Goal: Transaction & Acquisition: Purchase product/service

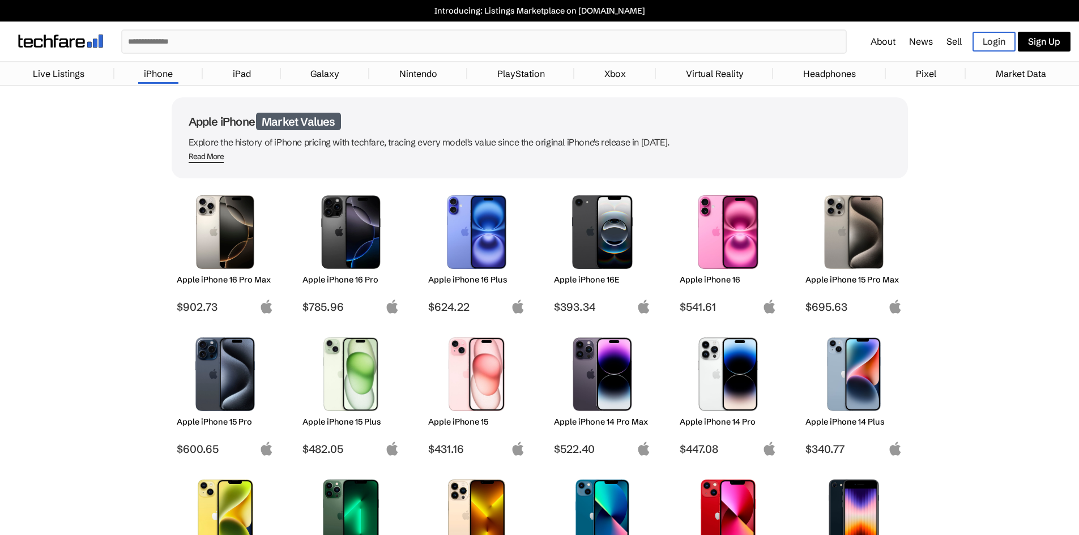
click at [874, 240] on img at bounding box center [854, 232] width 80 height 74
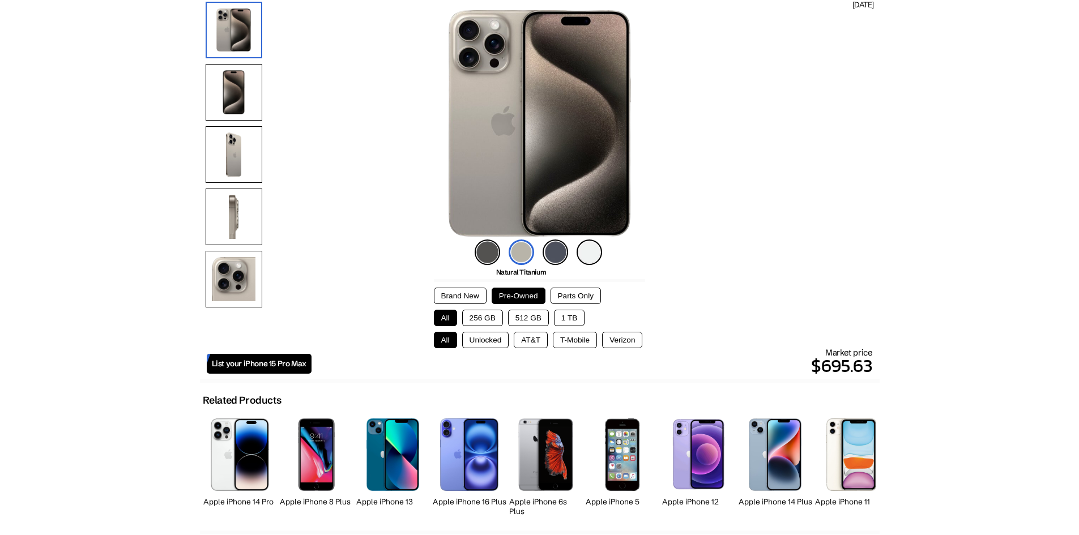
click at [462, 293] on button "Brand New" at bounding box center [460, 296] width 53 height 16
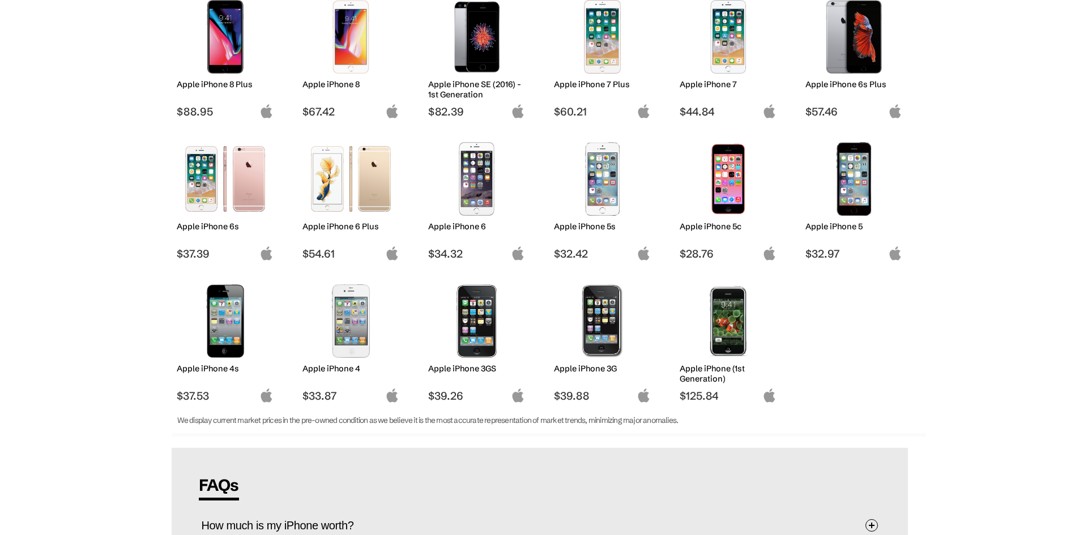
scroll to position [850, 0]
